Goal: Transaction & Acquisition: Purchase product/service

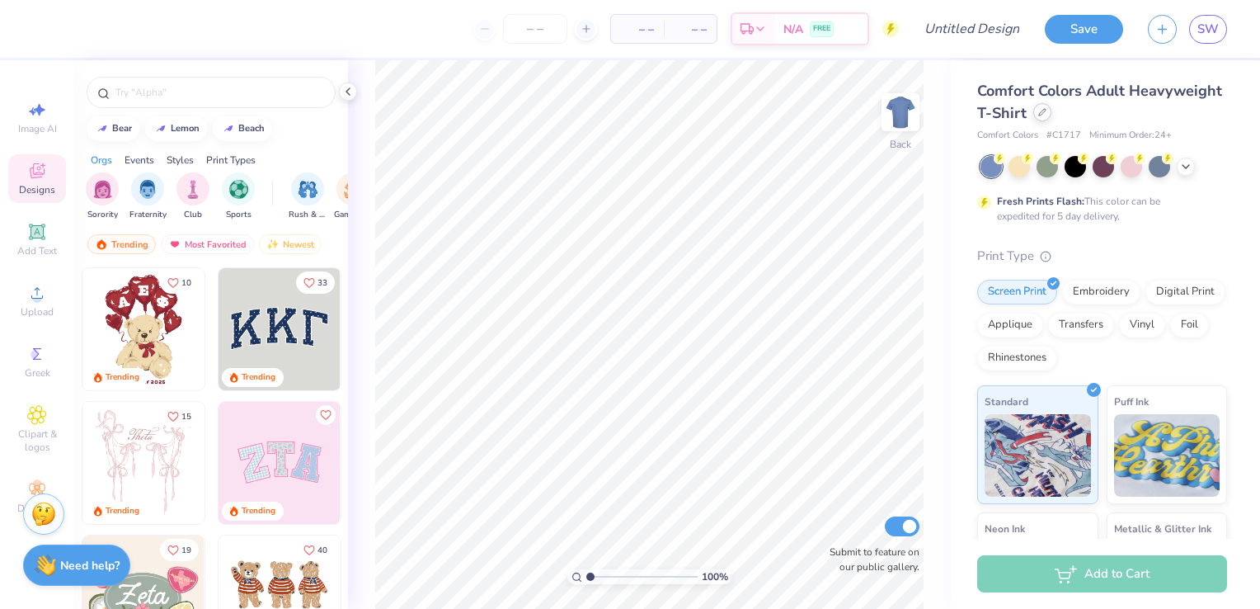
click at [1046, 110] on icon at bounding box center [1042, 112] width 8 height 8
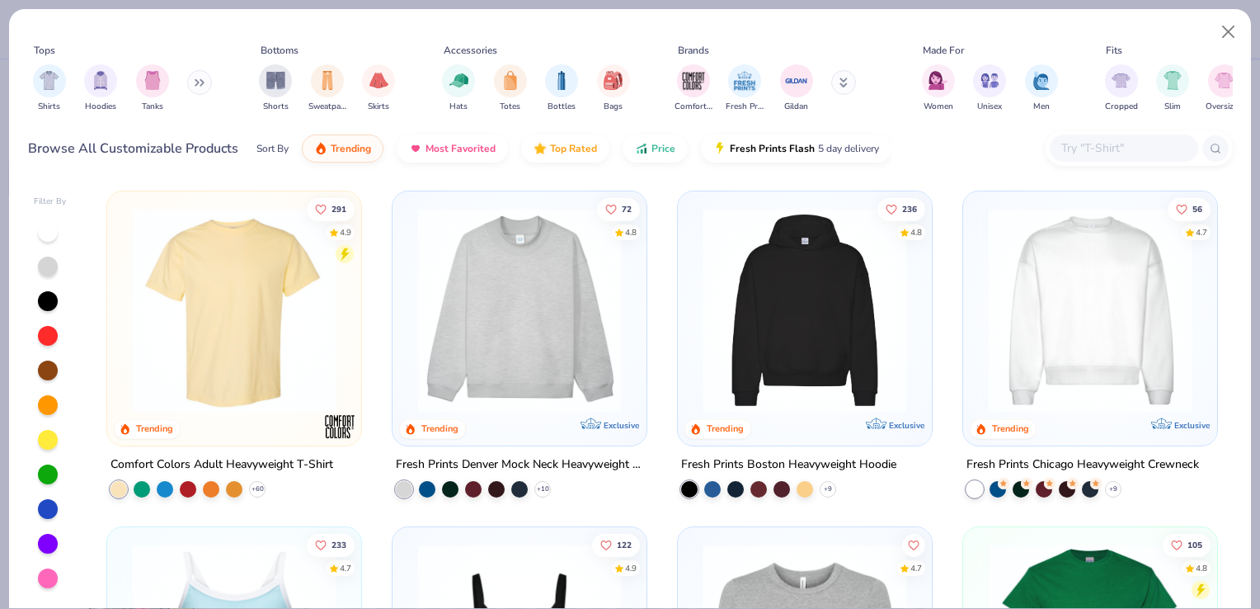
click at [1123, 141] on input "text" at bounding box center [1123, 148] width 127 height 19
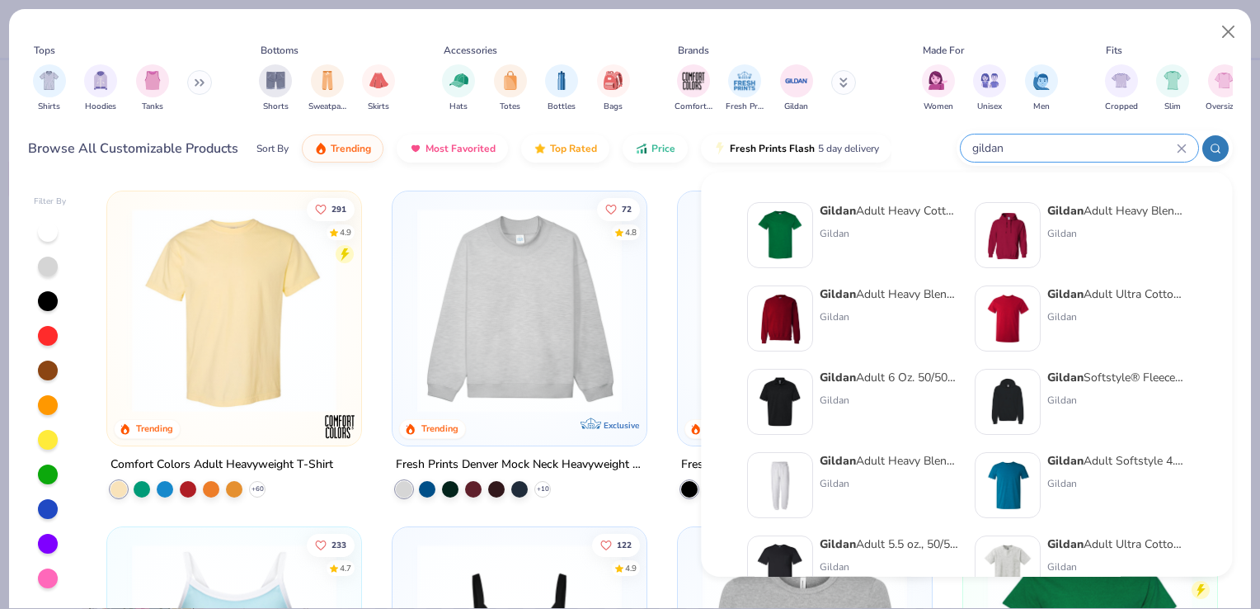
type input "gildan"
click at [871, 216] on div "Gildan Adult Heavy Cotton T-Shirt" at bounding box center [889, 210] width 139 height 17
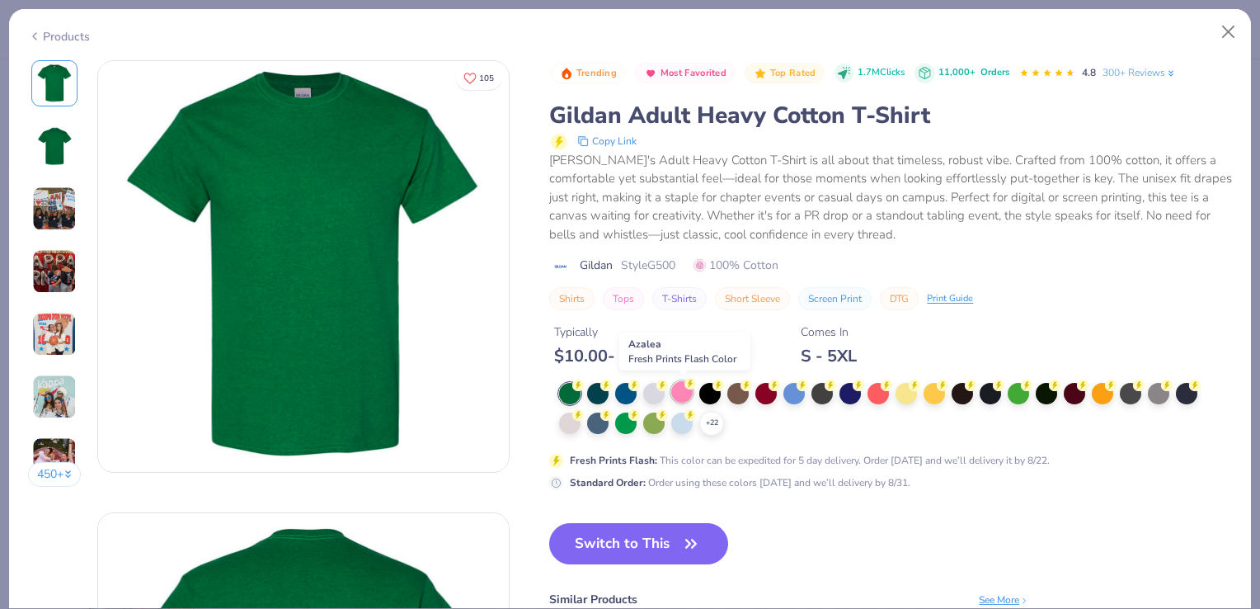
click at [679, 391] on div at bounding box center [681, 391] width 21 height 21
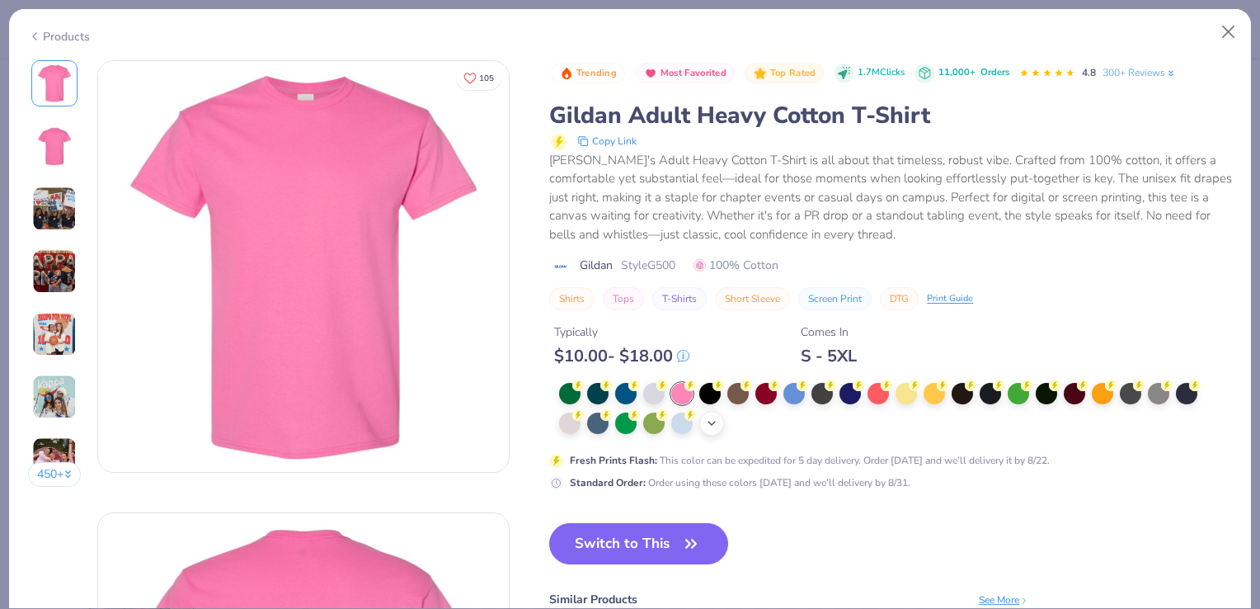
click at [717, 424] on icon at bounding box center [711, 422] width 13 height 13
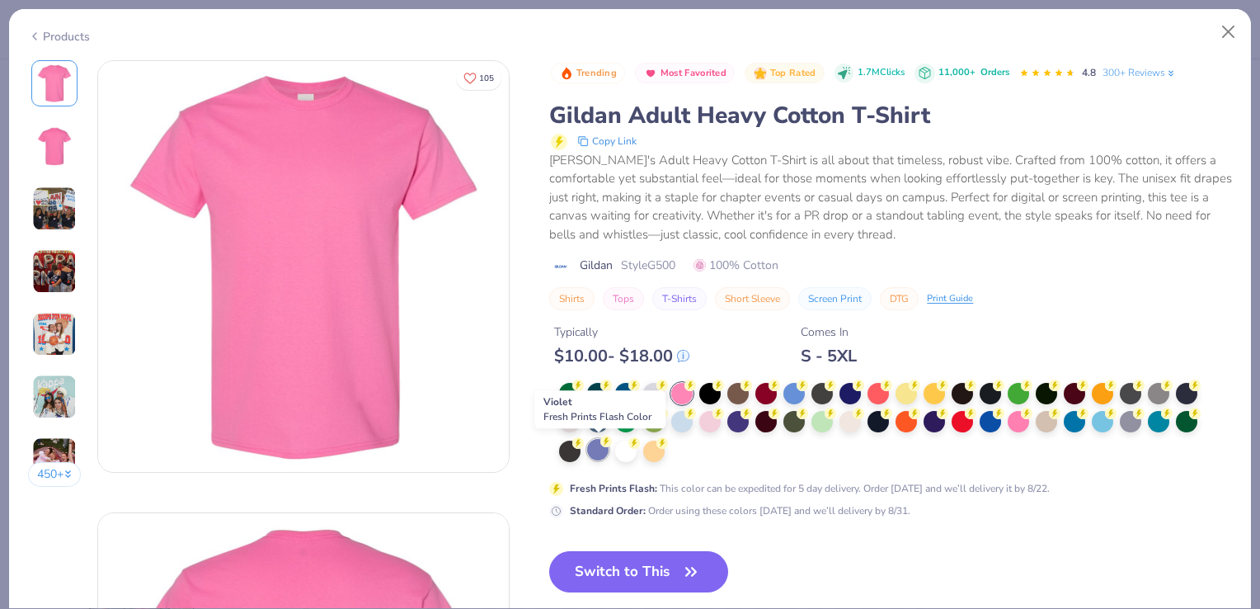
click at [602, 452] on div at bounding box center [597, 449] width 21 height 21
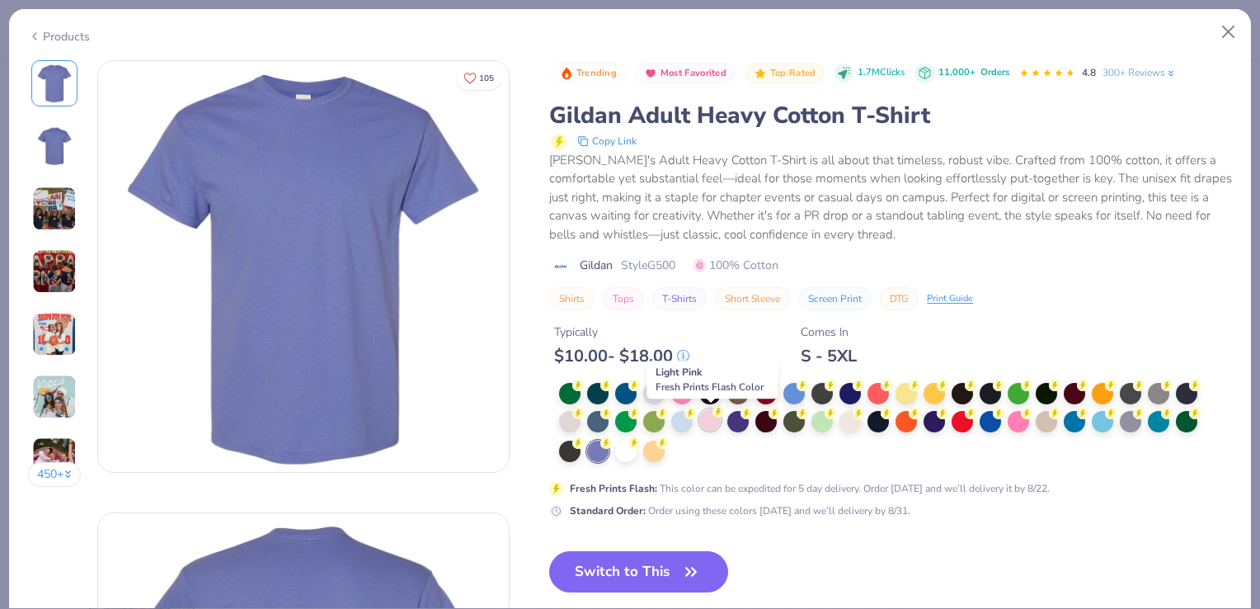
click at [719, 420] on div at bounding box center [709, 419] width 21 height 21
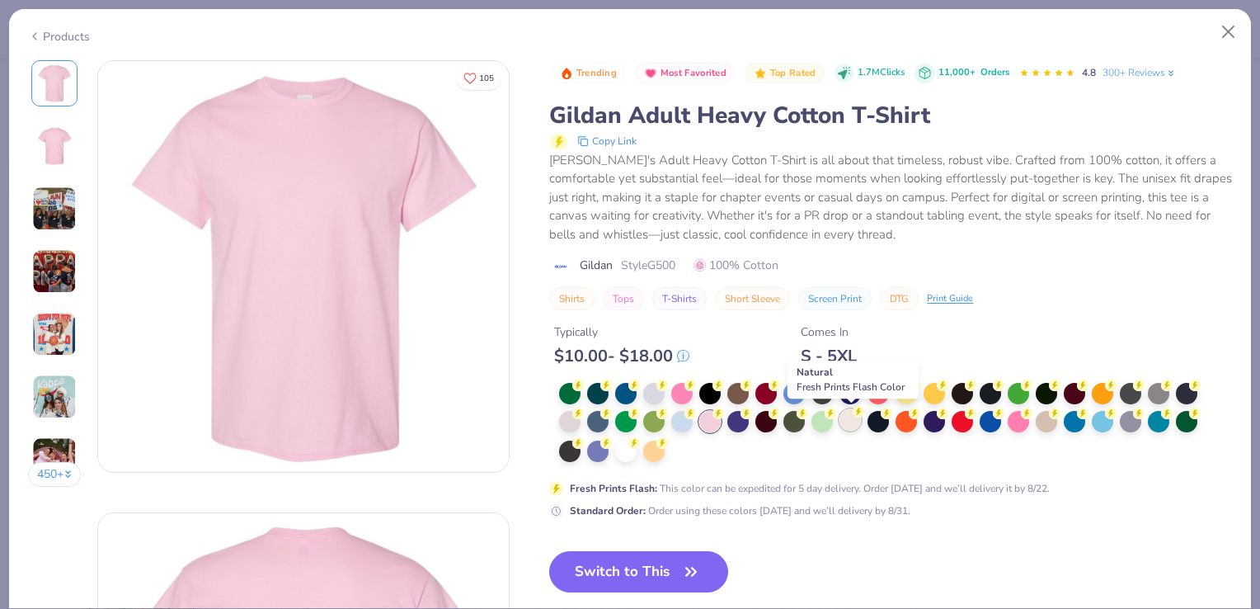
click at [847, 425] on div at bounding box center [849, 419] width 21 height 21
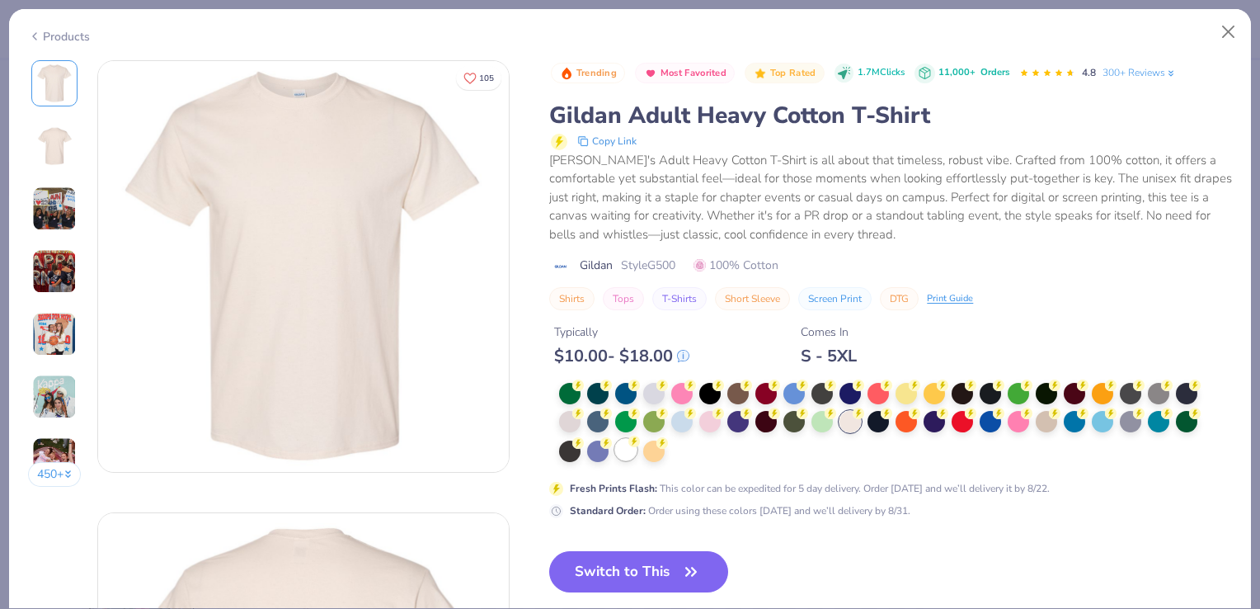
click at [623, 455] on div at bounding box center [625, 449] width 21 height 21
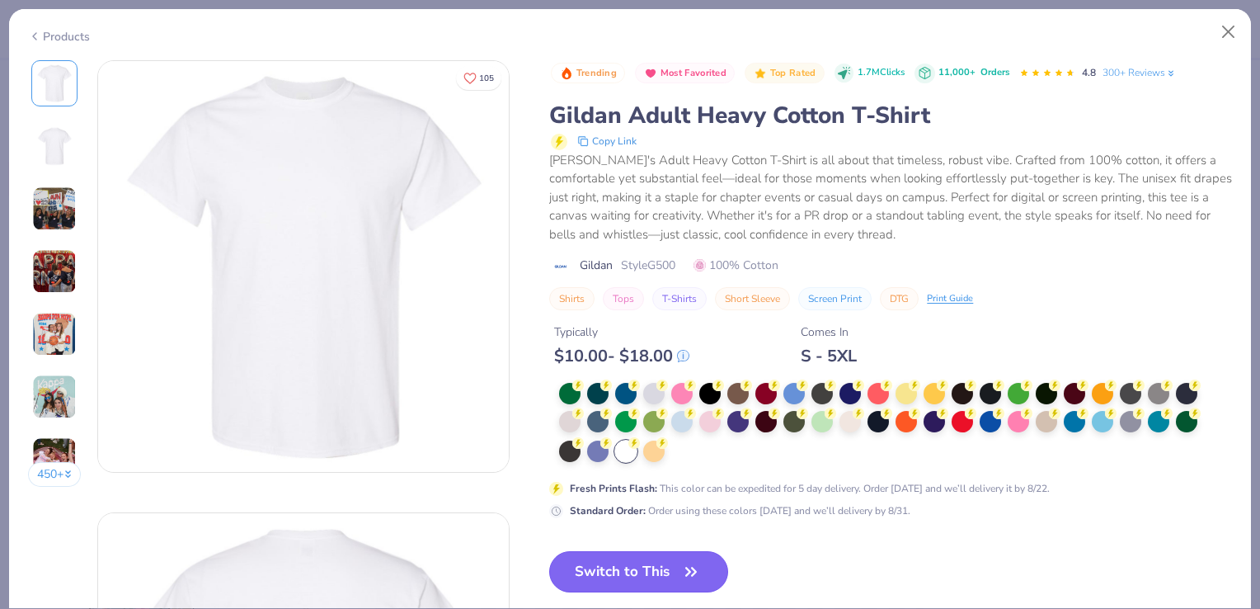
click at [636, 571] on button "Switch to This" at bounding box center [638, 571] width 179 height 41
